Goal: Task Accomplishment & Management: Manage account settings

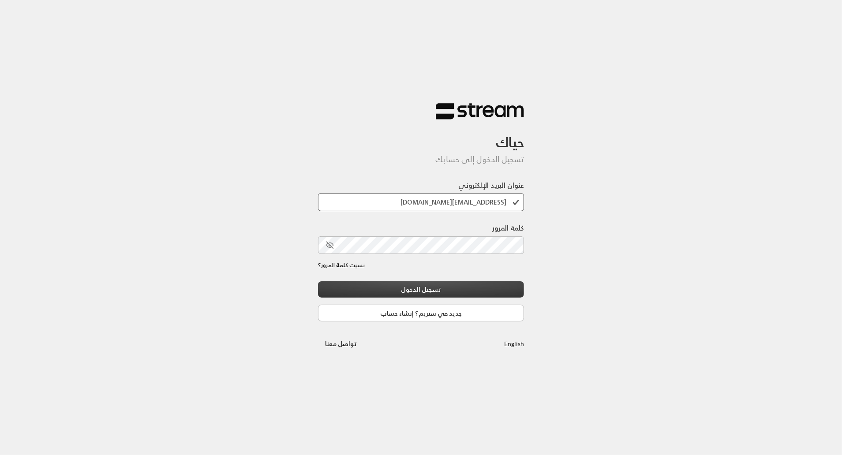
type input "[EMAIL_ADDRESS][DOMAIN_NAME]"
click at [603, 244] on div "حياك تسجيل الدخول إلى حسابك عنوان البريد الإلكتروني [EMAIL_ADDRESS][DOMAIN_NAME…" at bounding box center [421, 227] width 842 height 455
click at [328, 245] on icon "toggle password visibility" at bounding box center [330, 245] width 8 height 8
click at [405, 287] on button "تسجيل الدخول" at bounding box center [421, 290] width 207 height 16
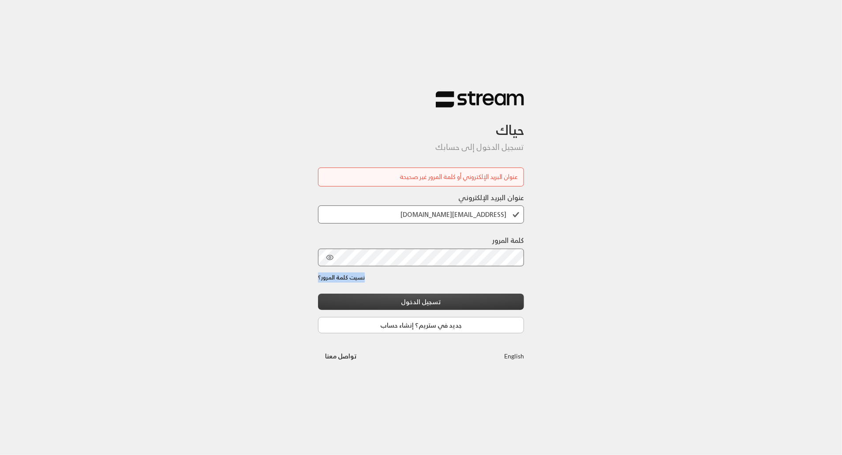
drag, startPoint x: 531, startPoint y: 278, endPoint x: 502, endPoint y: 297, distance: 35.3
click at [502, 297] on div "حياك تسجيل الدخول إلى حسابك عنوان البريد الإلكتروني أو كلمة المرور غير صحيحة عن…" at bounding box center [421, 227] width 842 height 455
click at [502, 297] on button "تسجيل الدخول" at bounding box center [421, 302] width 207 height 16
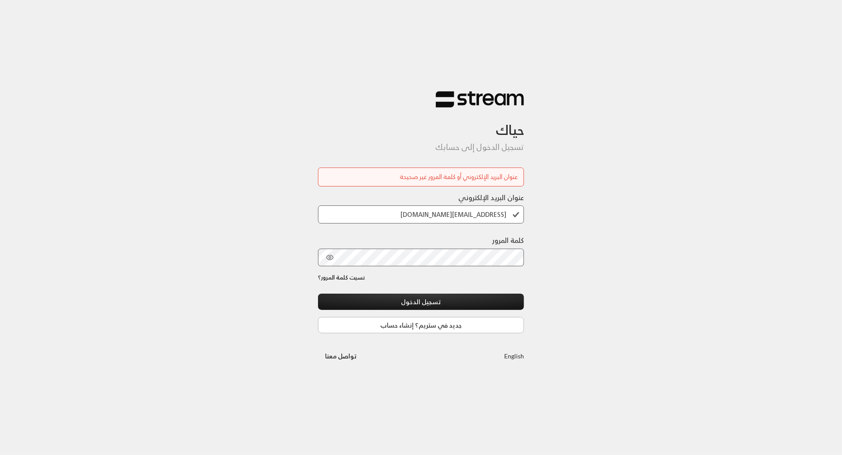
click at [556, 267] on div "حياك تسجيل الدخول إلى حسابك عنوان البريد الإلكتروني أو كلمة المرور غير صحيحة عن…" at bounding box center [421, 227] width 842 height 455
click at [440, 301] on button "تسجيل الدخول" at bounding box center [421, 302] width 207 height 16
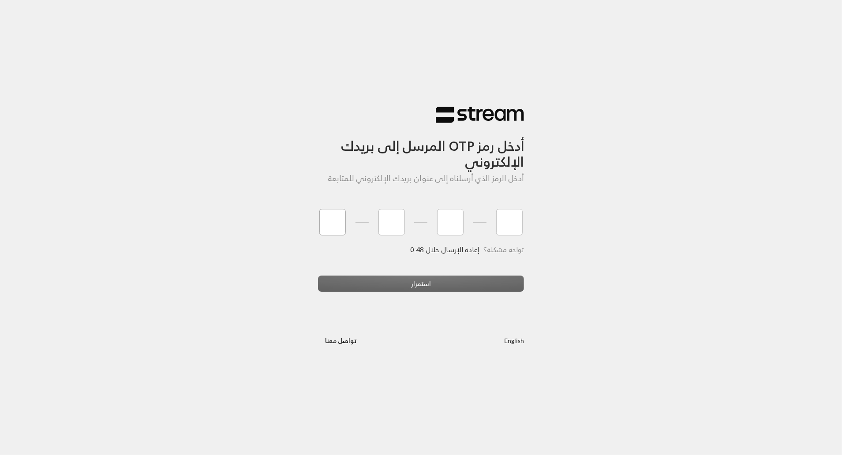
type input "7"
type input "5"
type input "1"
type input "8"
click at [425, 287] on div "استمرار" at bounding box center [421, 288] width 207 height 24
